Goal: Entertainment & Leisure: Browse casually

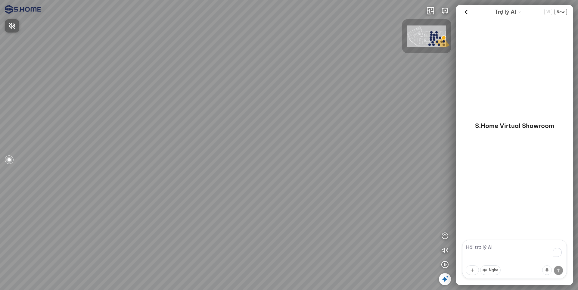
click at [444, 265] on div at bounding box center [289, 145] width 578 height 290
click at [445, 264] on icon "button" at bounding box center [444, 264] width 7 height 7
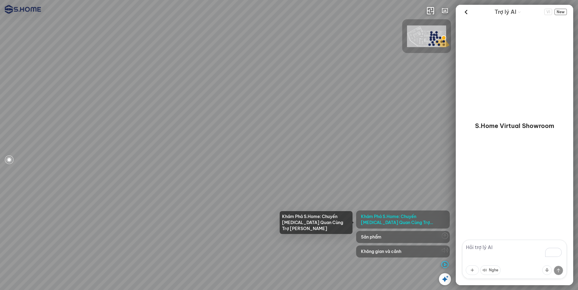
click at [396, 222] on span "Khám Phá S.Home: Chuyến [MEDICAL_DATA] Quan Cùng Trợ [PERSON_NAME]" at bounding box center [403, 219] width 84 height 12
